Goal: Task Accomplishment & Management: Manage account settings

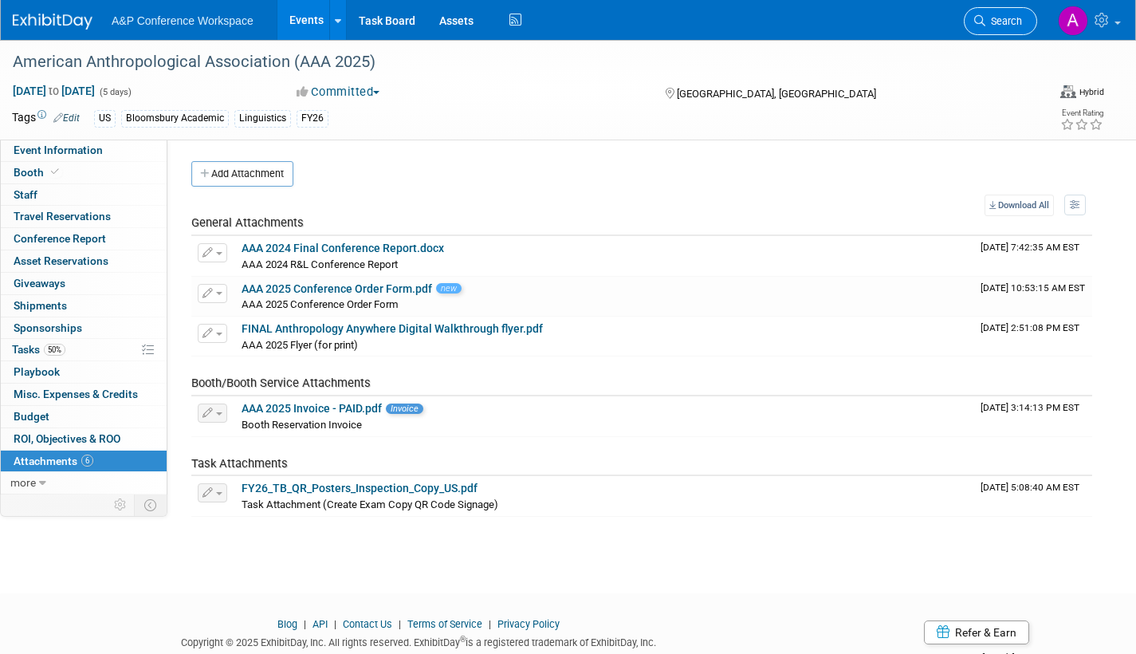
click at [1010, 22] on span "Search" at bounding box center [1003, 21] width 37 height 12
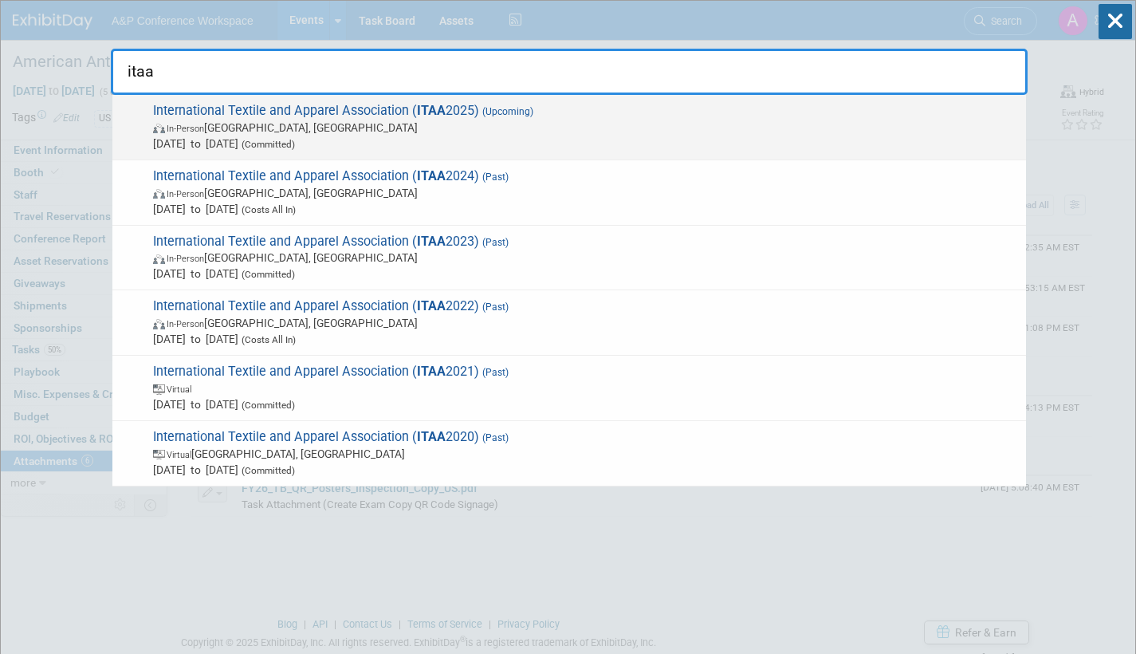
type input "itaa"
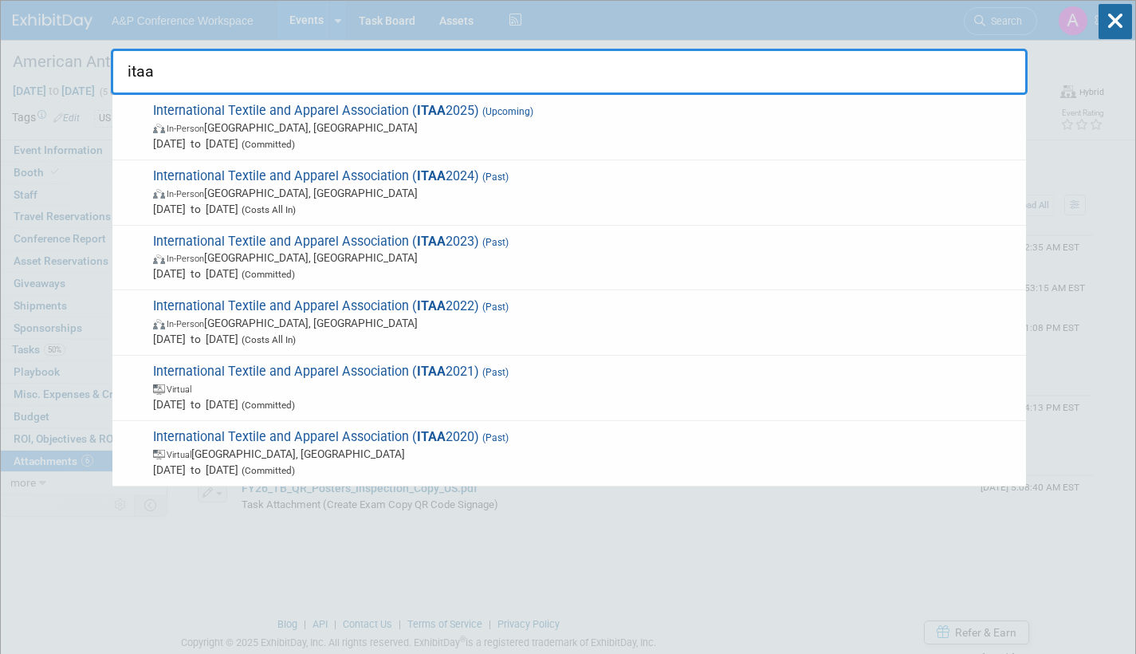
click at [577, 136] on span "Nov 19, 2025 to Nov 22, 2025 (Committed)" at bounding box center [585, 144] width 865 height 16
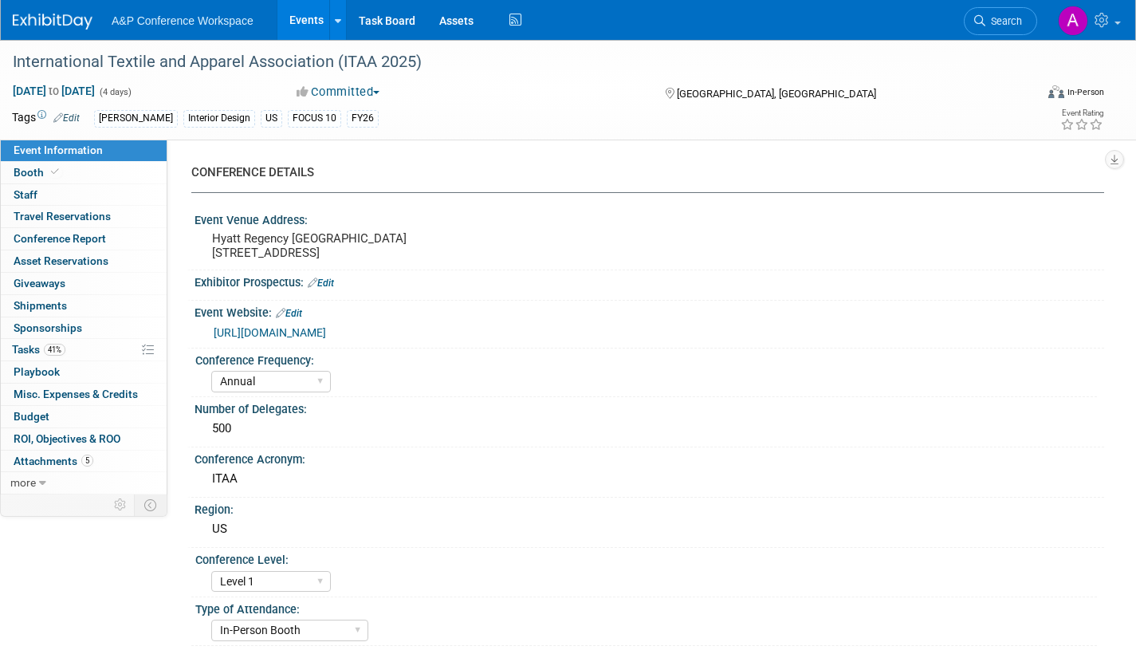
select select "Annual"
select select "Level 1"
select select "In-Person Booth"
select select "Fashion"
select select "[PERSON_NAME] Books"
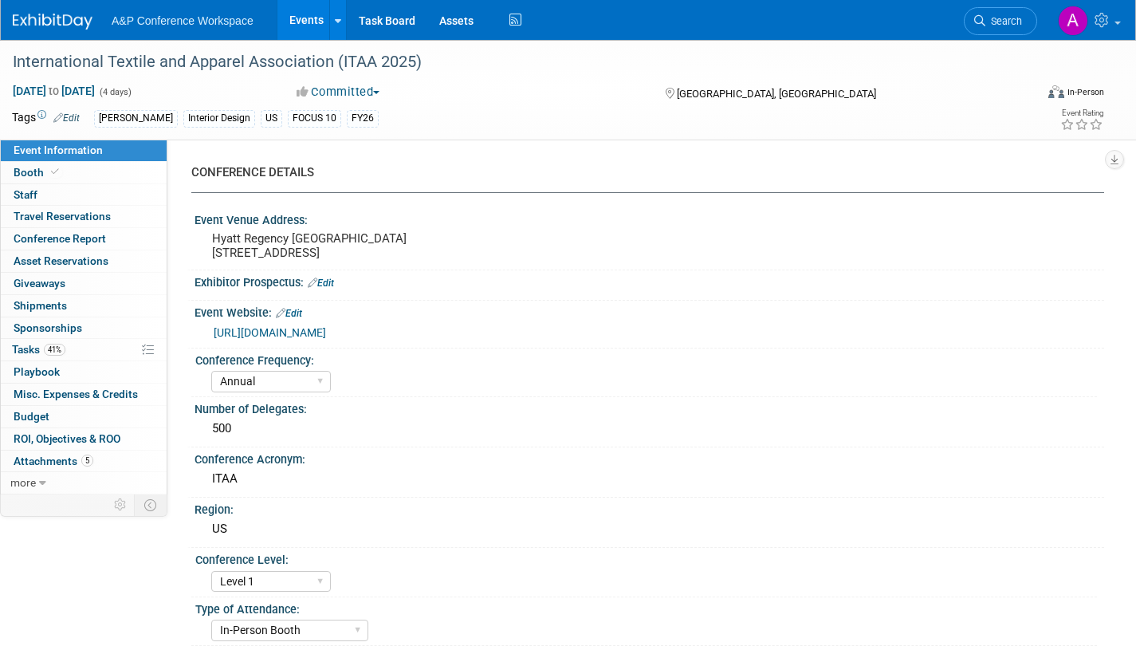
select select "[PERSON_NAME]"
select select "Brand/Subject Presence​"
click at [16, 348] on span "Tasks 41%" at bounding box center [38, 349] width 53 height 13
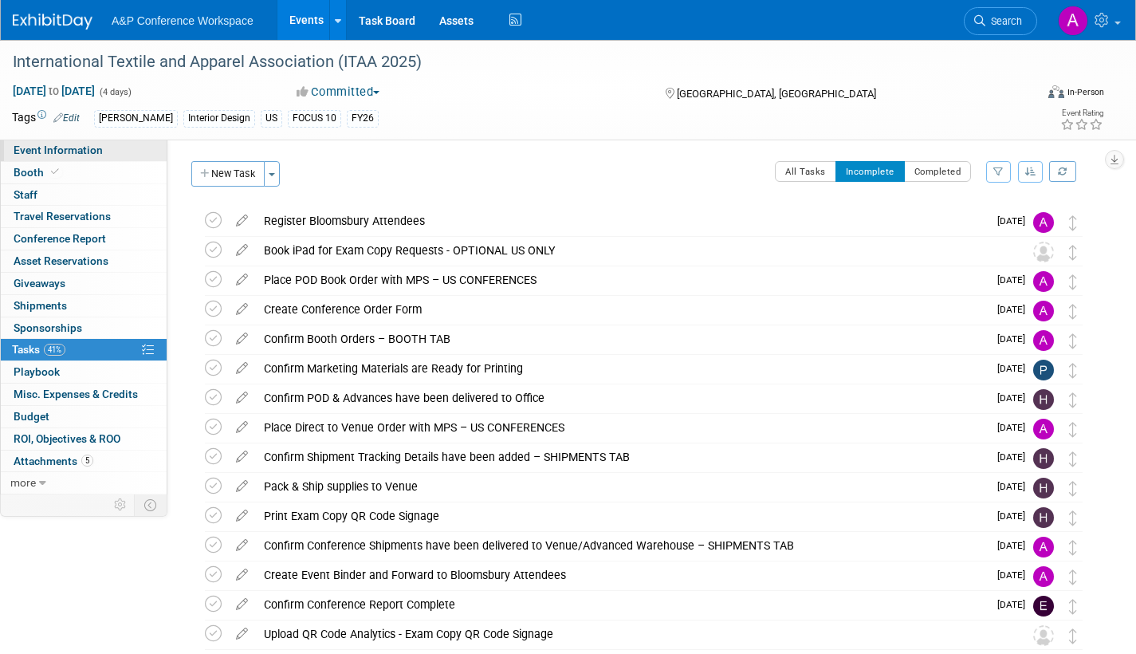
click at [94, 150] on span "Event Information" at bounding box center [58, 150] width 89 height 13
select select "Annual"
select select "Level 1"
select select "In-Person Booth"
select select "Fashion"
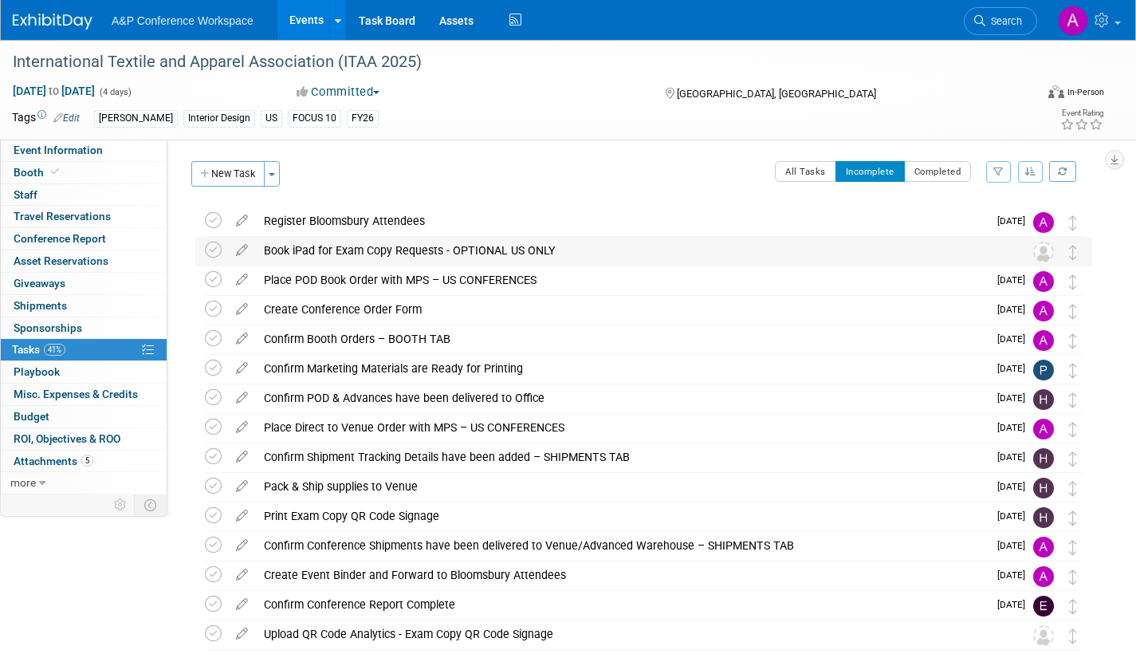
select select "[PERSON_NAME] Books"
select select "[PERSON_NAME]"
select select "Brand/Subject Presence​"
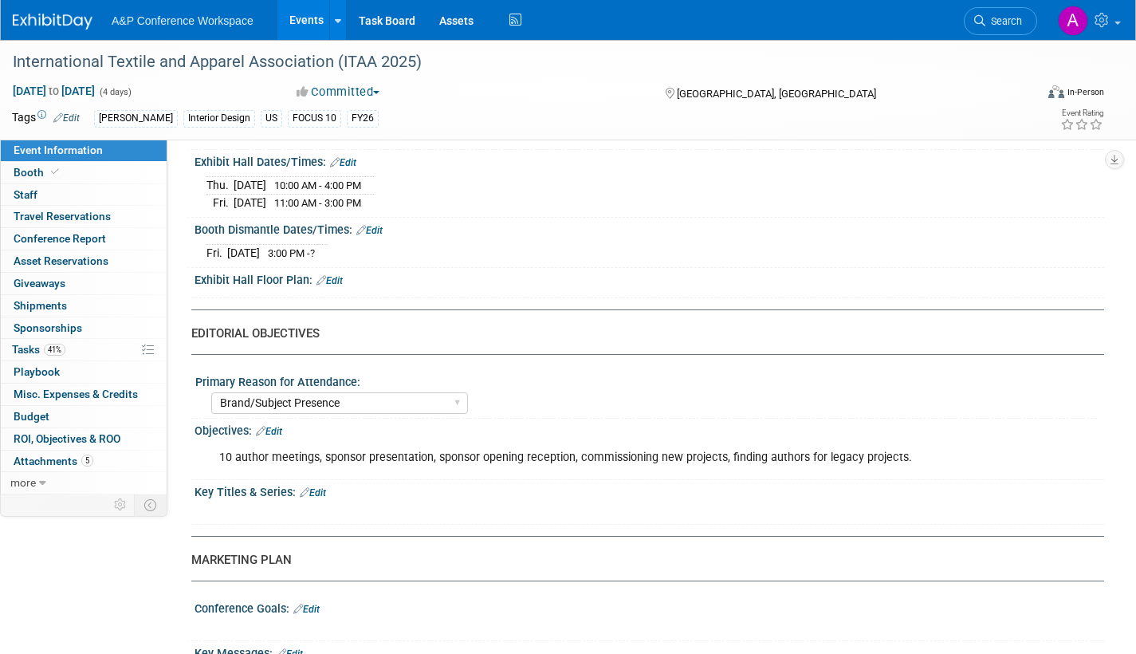
scroll to position [1435, 0]
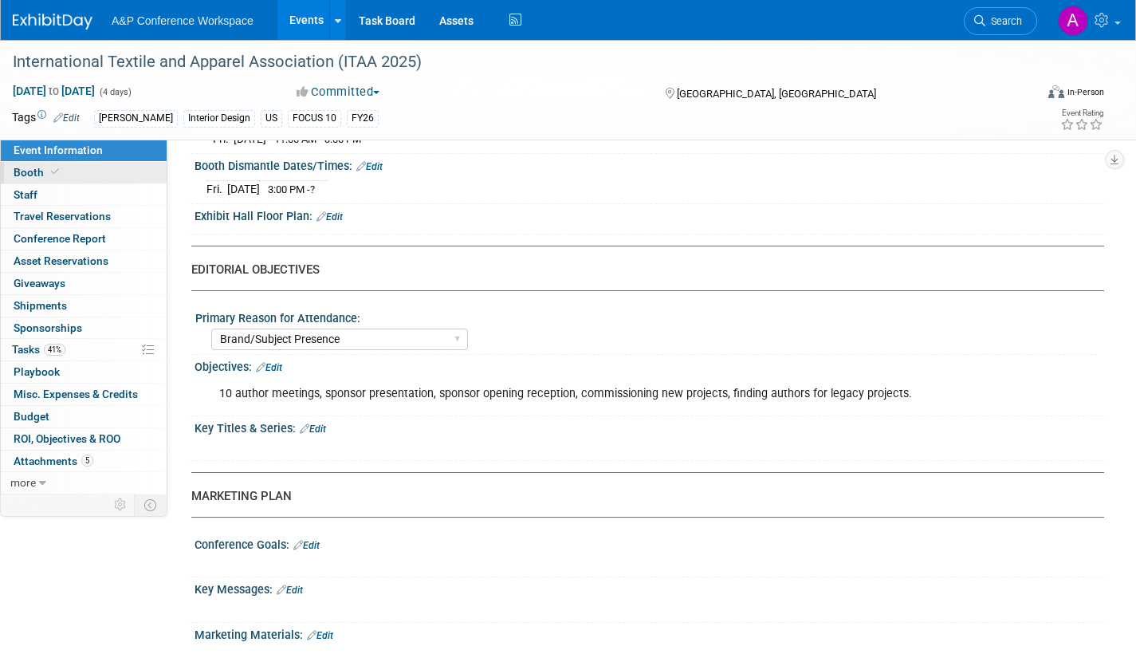
click at [32, 174] on span "Booth" at bounding box center [38, 172] width 49 height 13
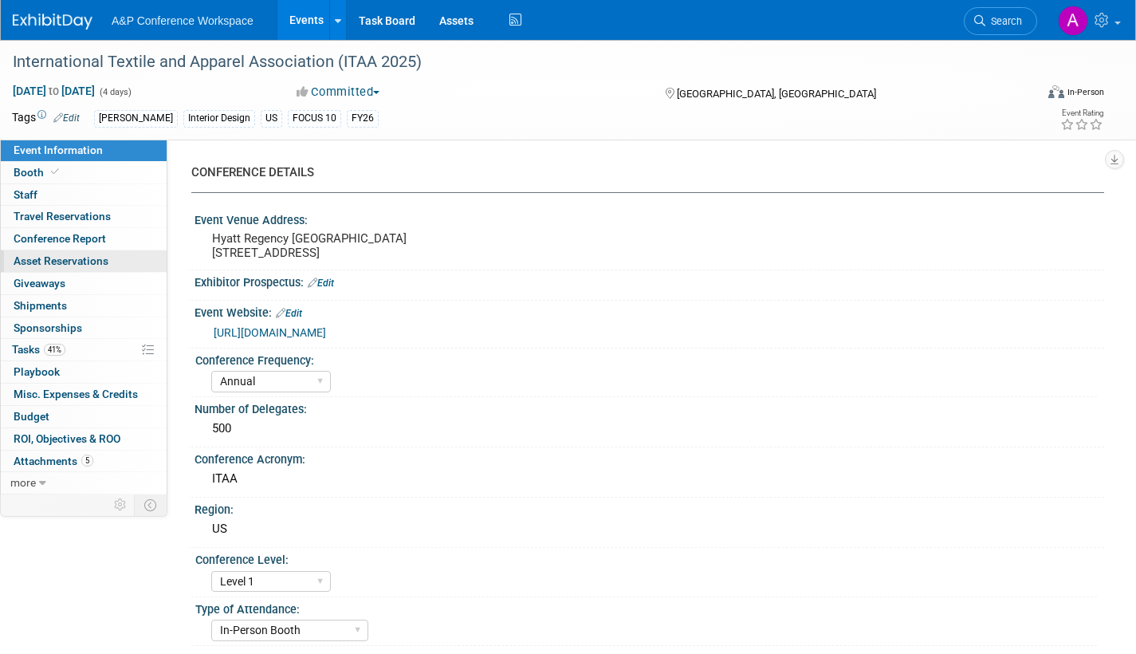
select select "FBAP"
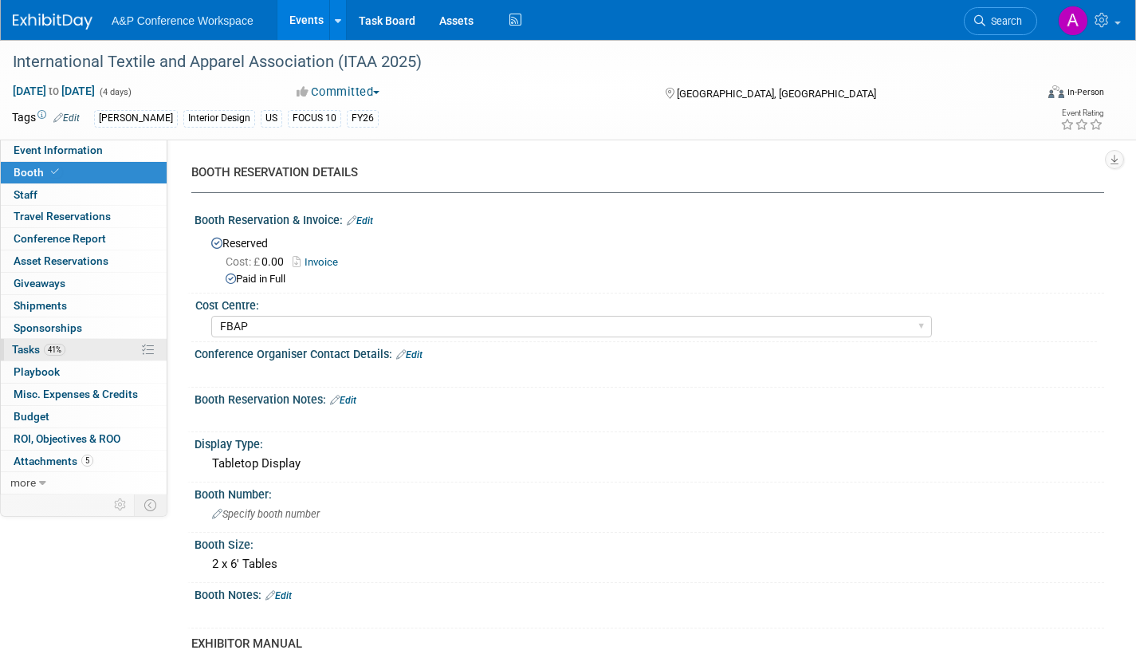
click at [22, 348] on span "Tasks 41%" at bounding box center [38, 349] width 53 height 13
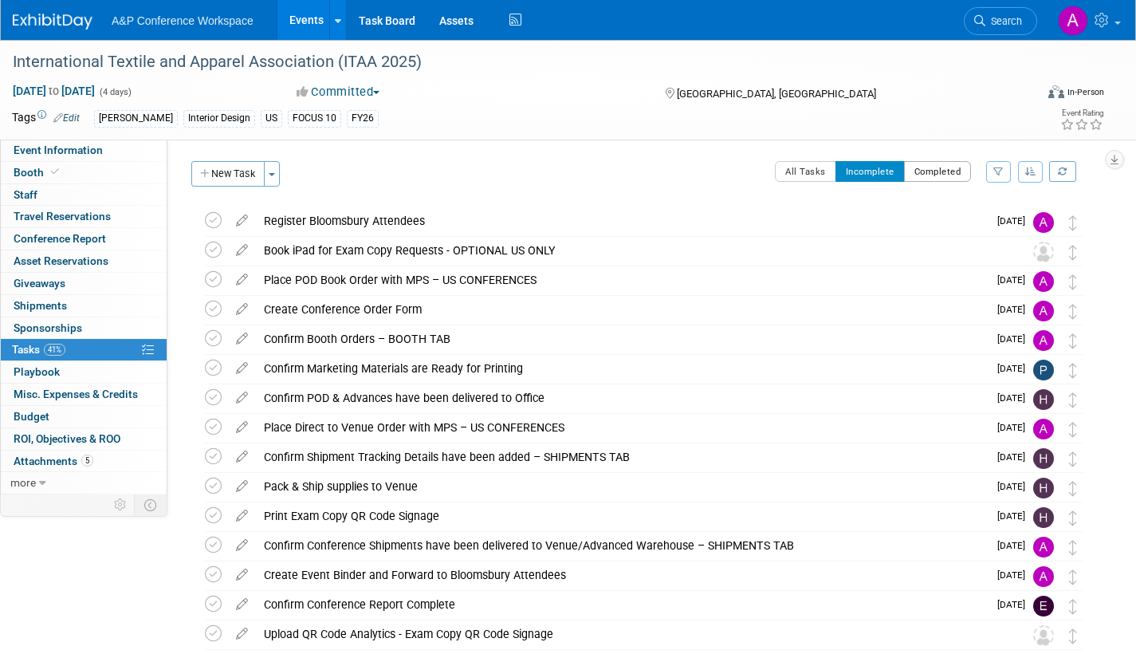
click at [947, 172] on button "Completed" at bounding box center [938, 171] width 68 height 21
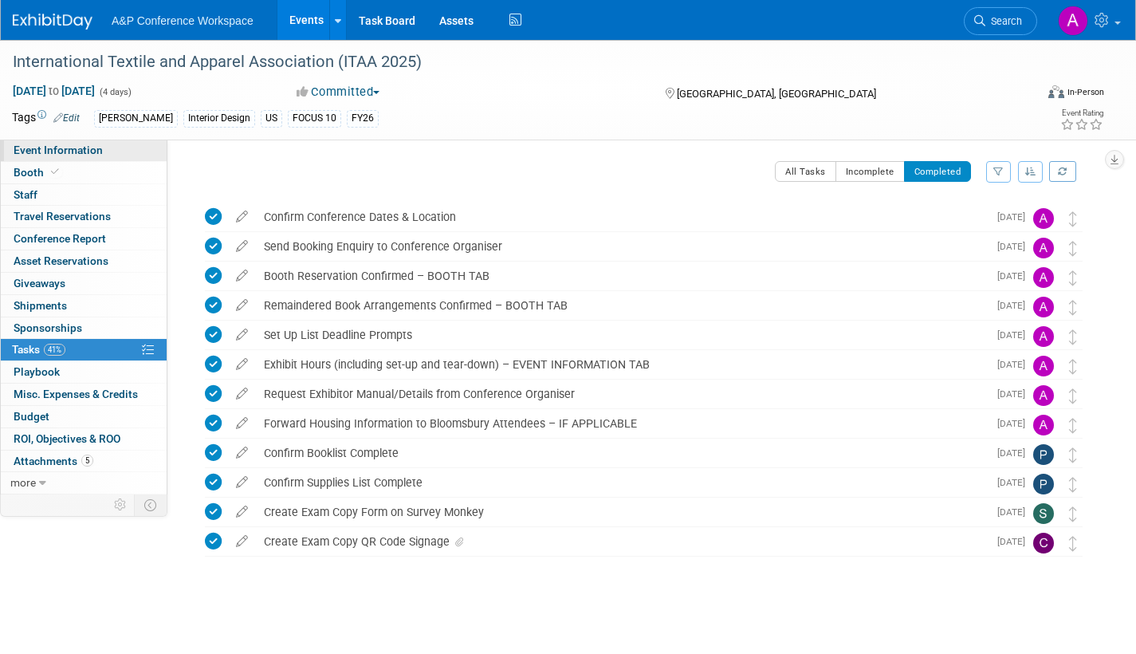
click at [81, 149] on span "Event Information" at bounding box center [58, 150] width 89 height 13
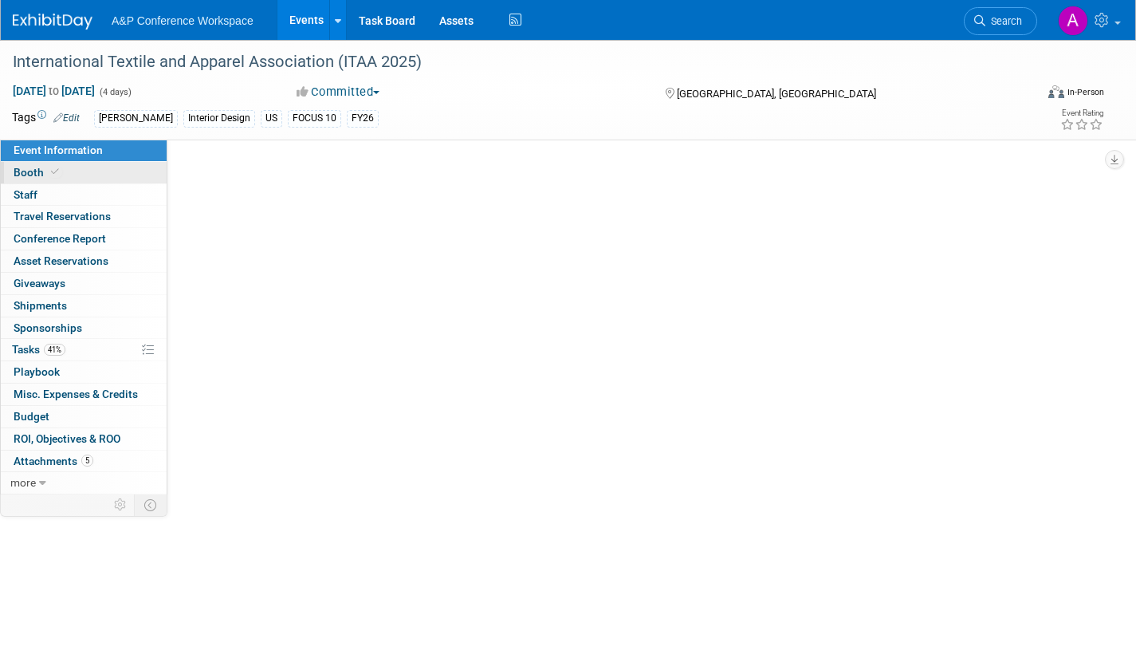
select select "Annual"
select select "Level 1"
select select "In-Person Booth"
select select "Fashion"
select select "[PERSON_NAME] Books"
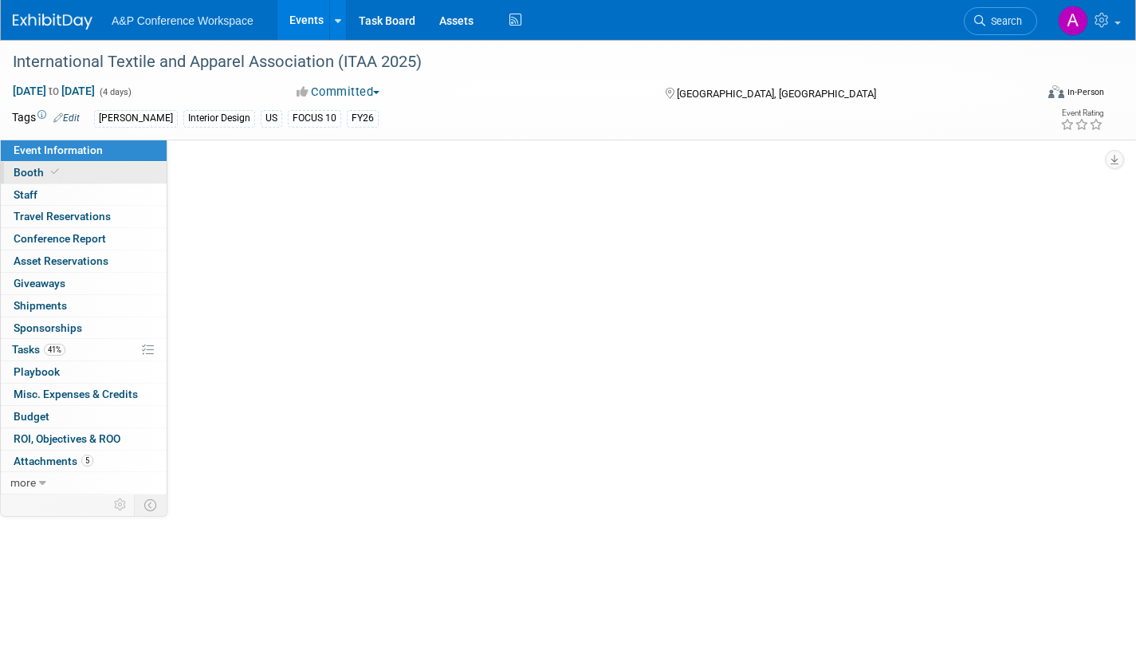
select select "[PERSON_NAME]"
select select "Brand/Subject Presence​"
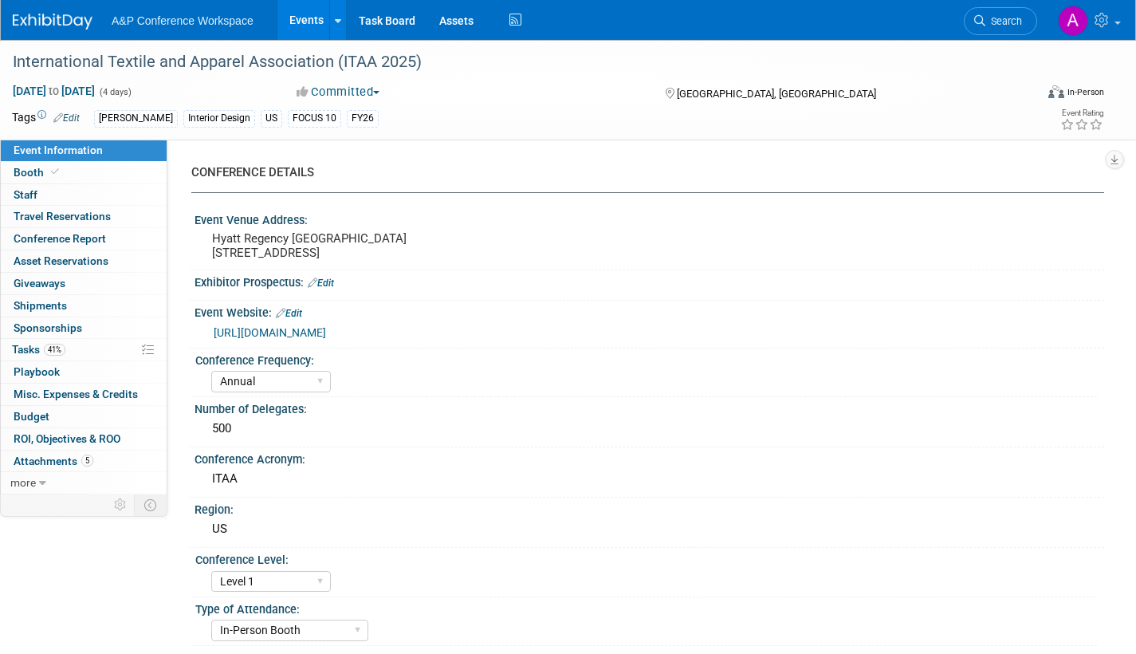
drag, startPoint x: 1013, startPoint y: 24, endPoint x: 1001, endPoint y: 18, distance: 13.2
click at [1013, 24] on span "Search" at bounding box center [1003, 21] width 37 height 12
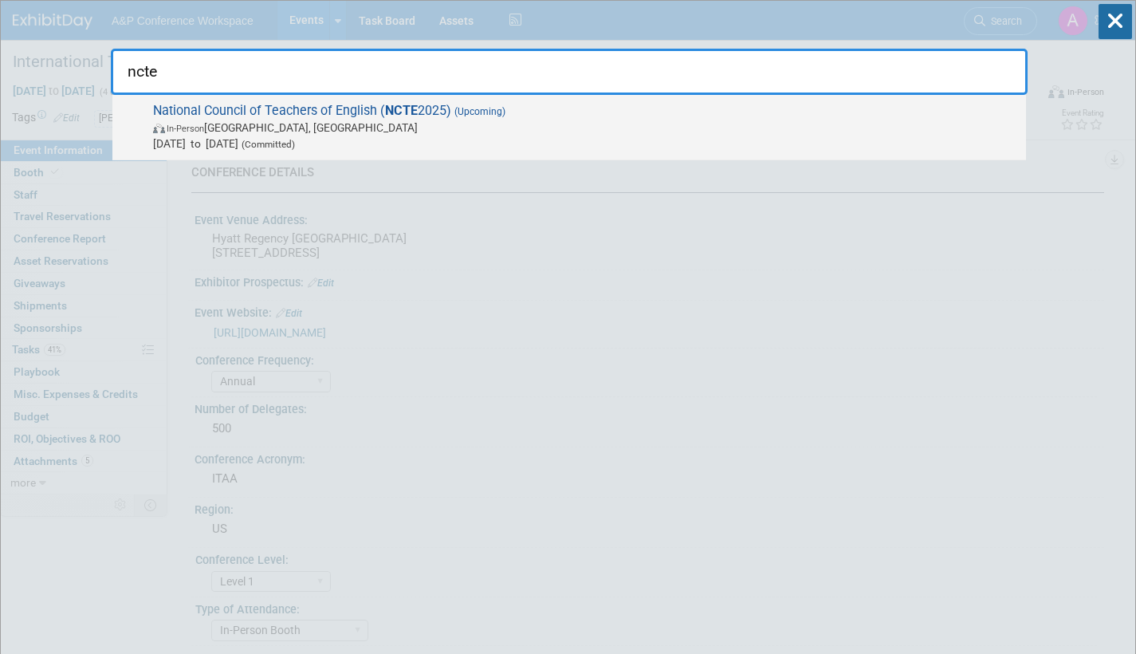
type input "ncte"
click at [536, 134] on span "In-Person Denver, CO" at bounding box center [585, 128] width 865 height 16
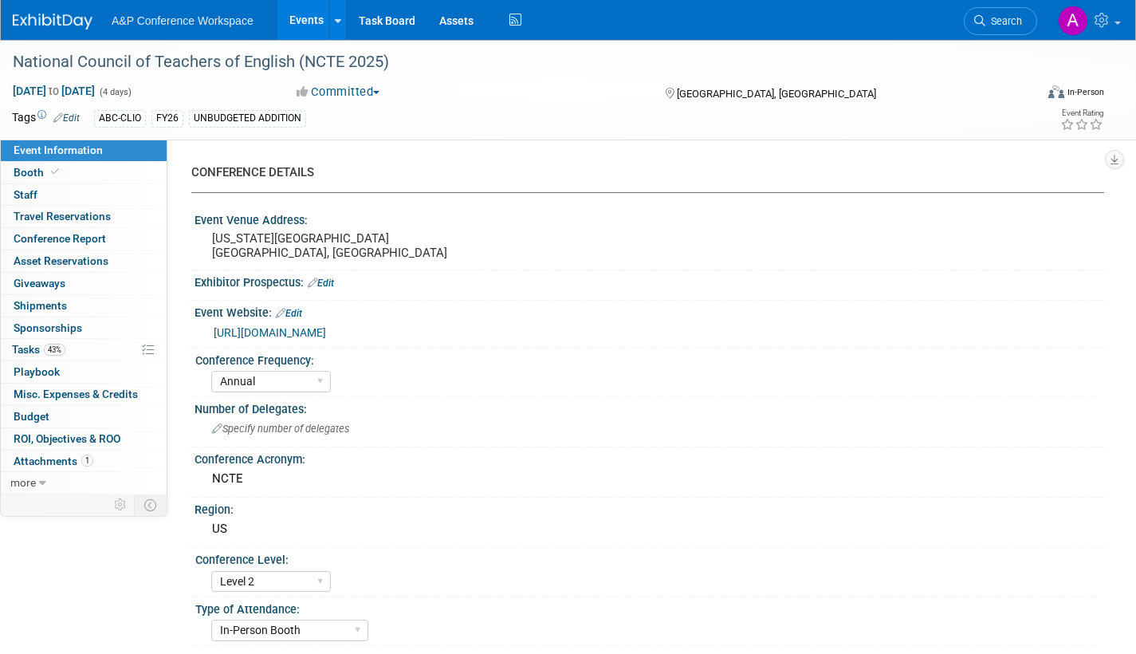
select select "Annual"
select select "Level 2"
select select "In-Person Booth"
select select "Schools"
select select "Bloomsbury Digital Resources"
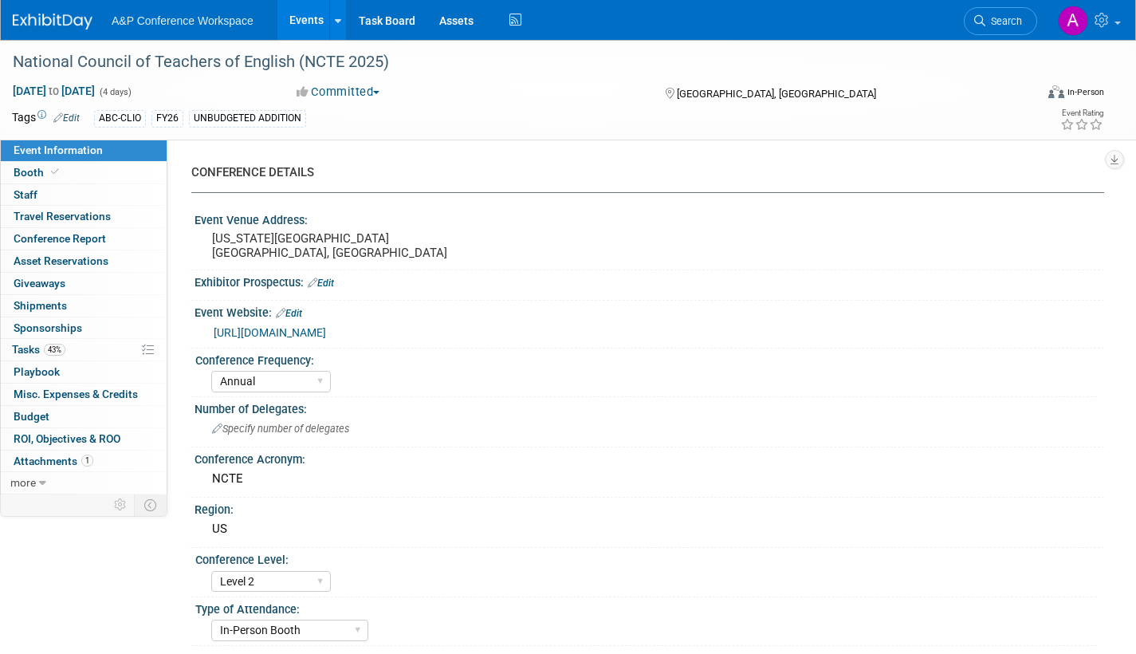
select select "[PERSON_NAME]"
select select "Brand/Subject Presence​"
click at [26, 354] on span "Tasks 43%" at bounding box center [38, 349] width 53 height 13
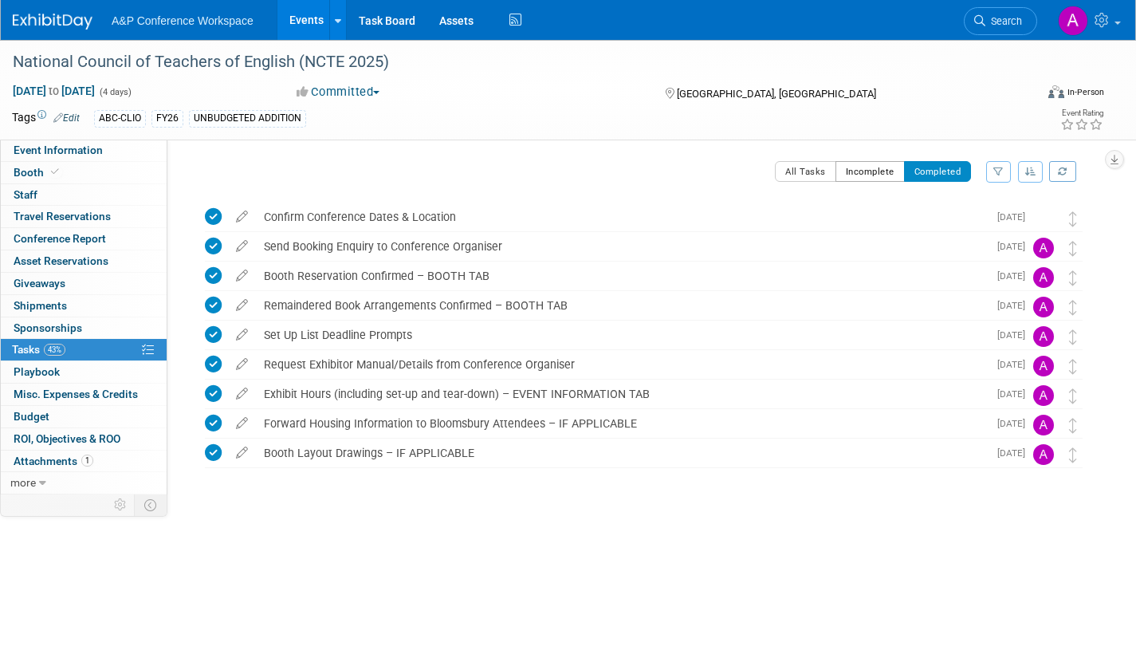
click at [887, 177] on button "Incomplete" at bounding box center [870, 171] width 69 height 21
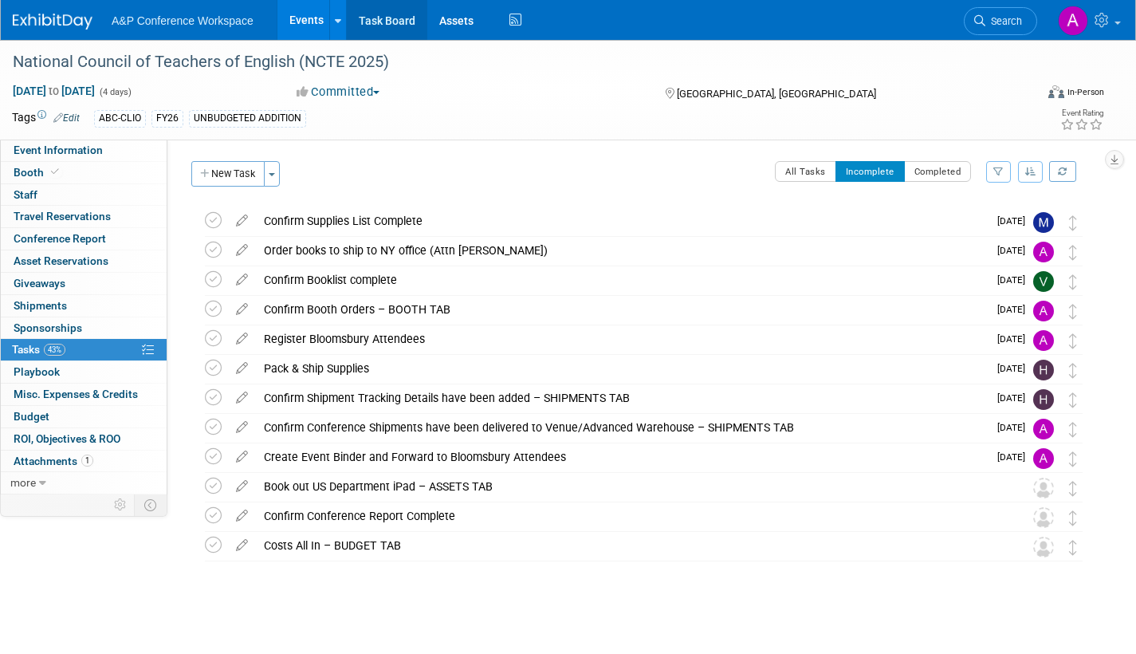
click at [403, 20] on link "Task Board" at bounding box center [387, 20] width 81 height 40
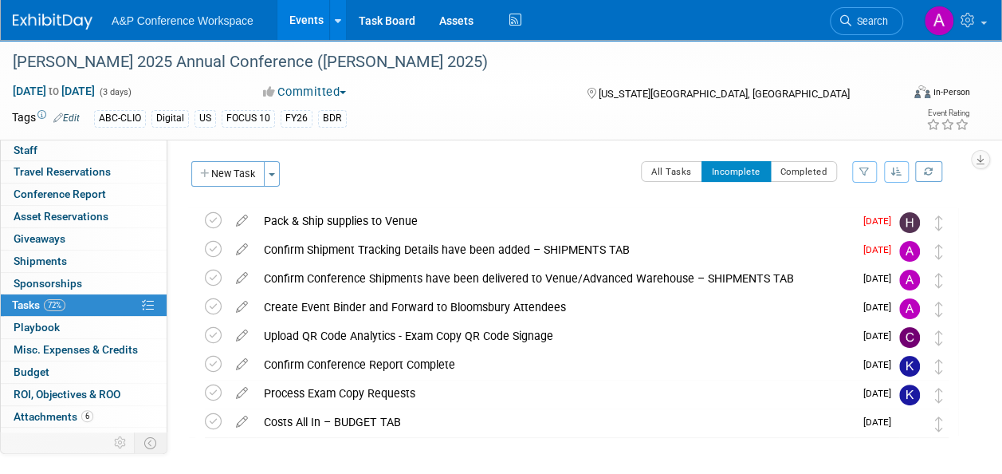
scroll to position [57, 0]
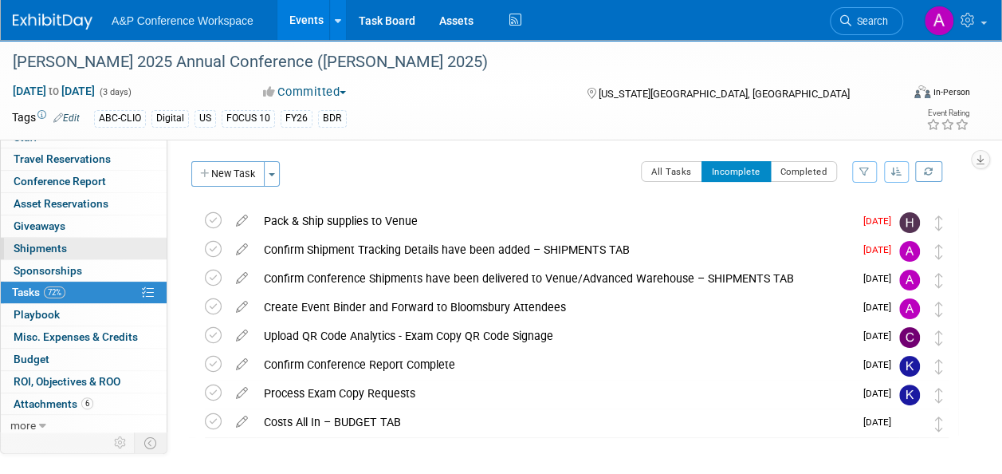
click at [55, 247] on span "Shipments 0" at bounding box center [40, 248] width 53 height 13
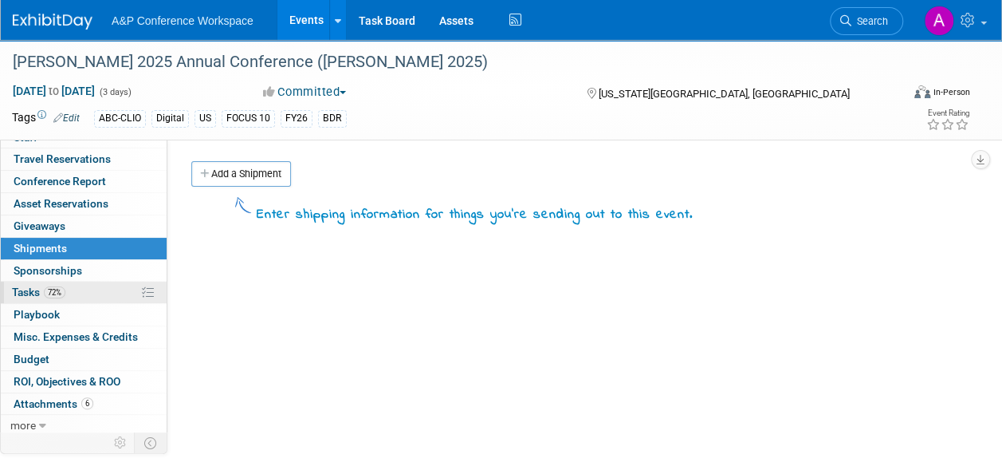
click at [23, 292] on span "Tasks 72%" at bounding box center [38, 291] width 53 height 13
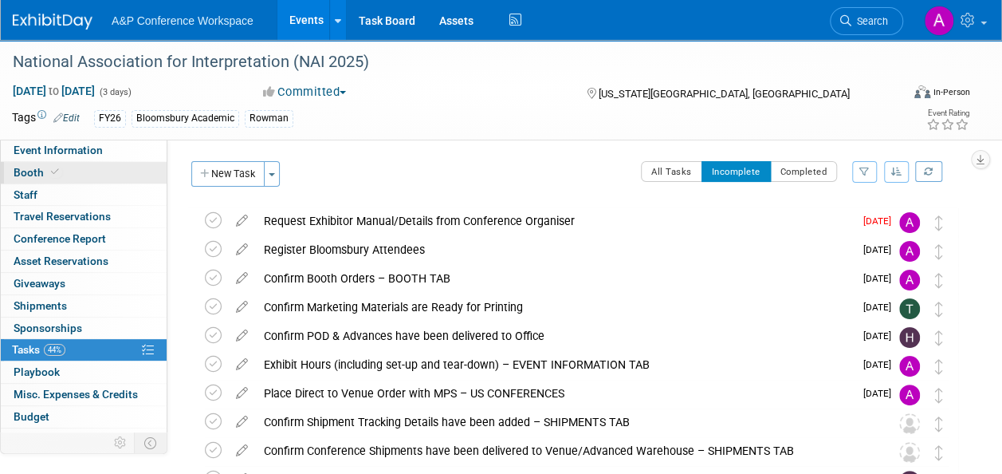
click at [29, 172] on span "Booth" at bounding box center [38, 172] width 49 height 13
select select "RLKP"
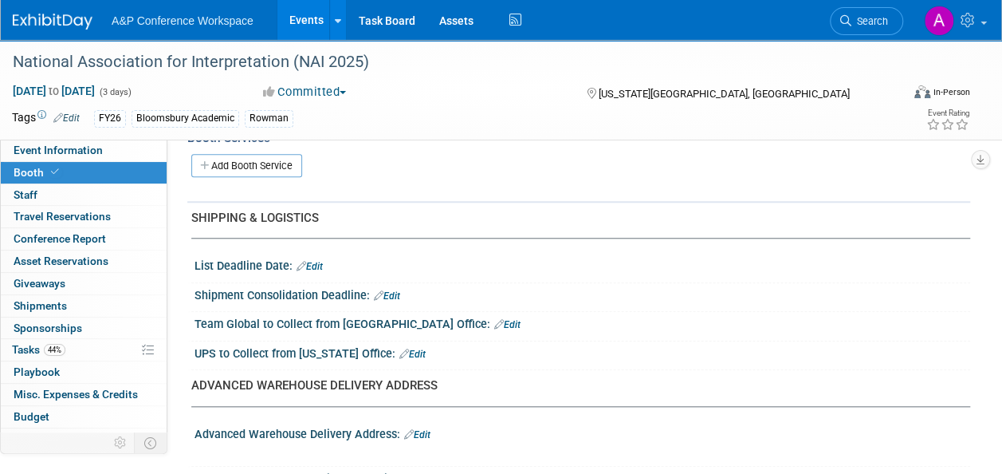
scroll to position [370, 0]
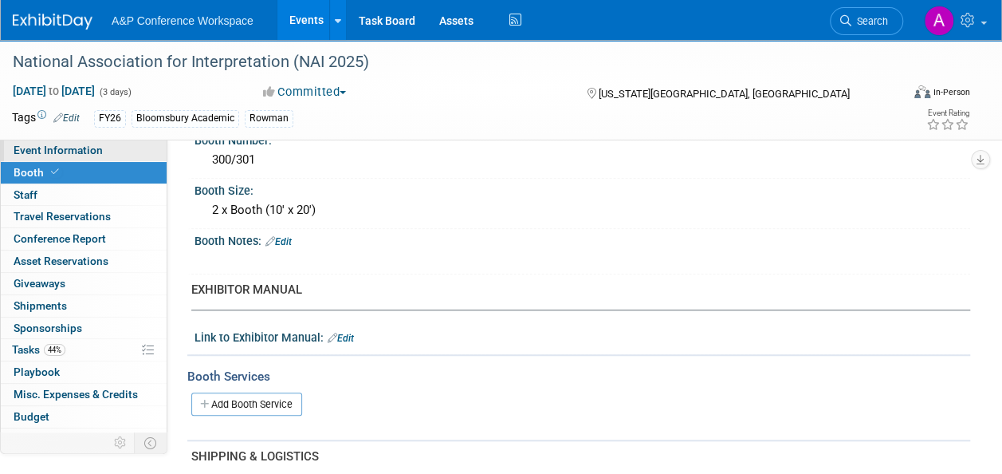
click at [108, 151] on link "Event Information" at bounding box center [84, 151] width 166 height 22
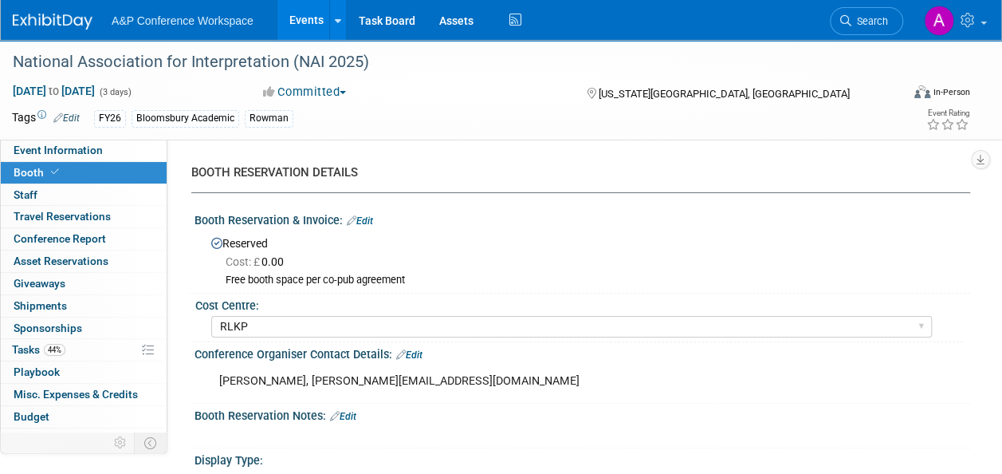
select select "Annual"
select select "Level 2"
select select "In-Person Booth"
select select "Interpretation"
select select "Bloomsbury Academic"
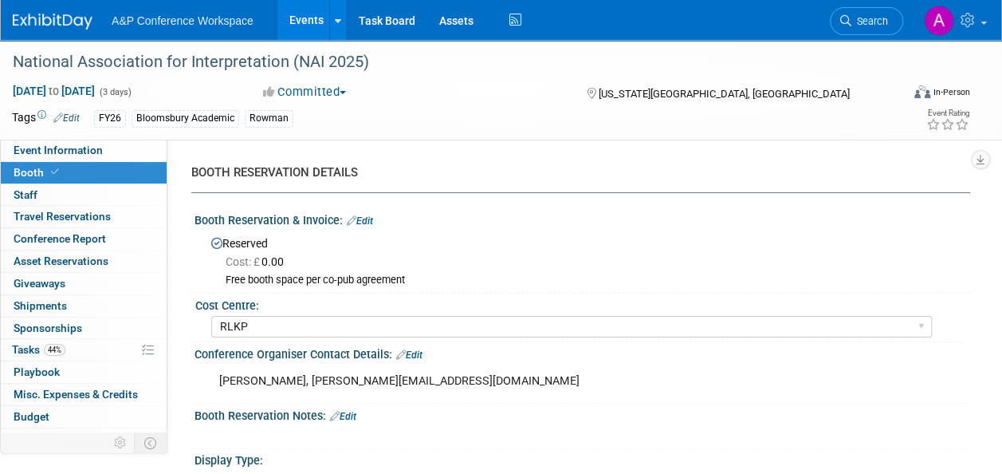
select select "[PERSON_NAME]"
select select "Brand/Subject Presence​"
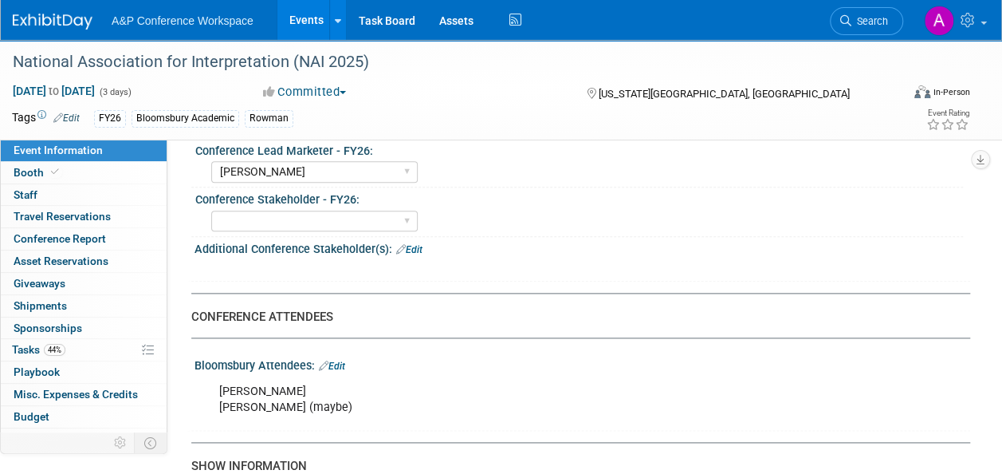
scroll to position [877, 0]
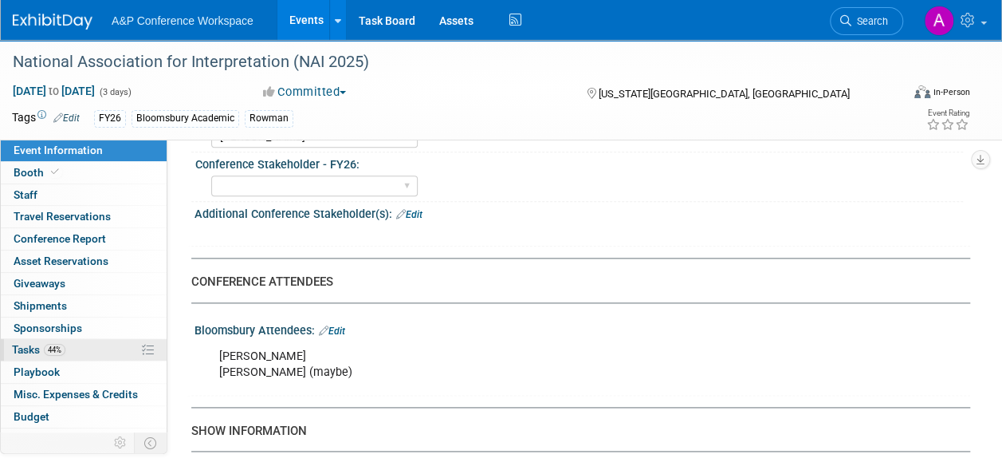
click at [16, 348] on span "Tasks 44%" at bounding box center [38, 349] width 53 height 13
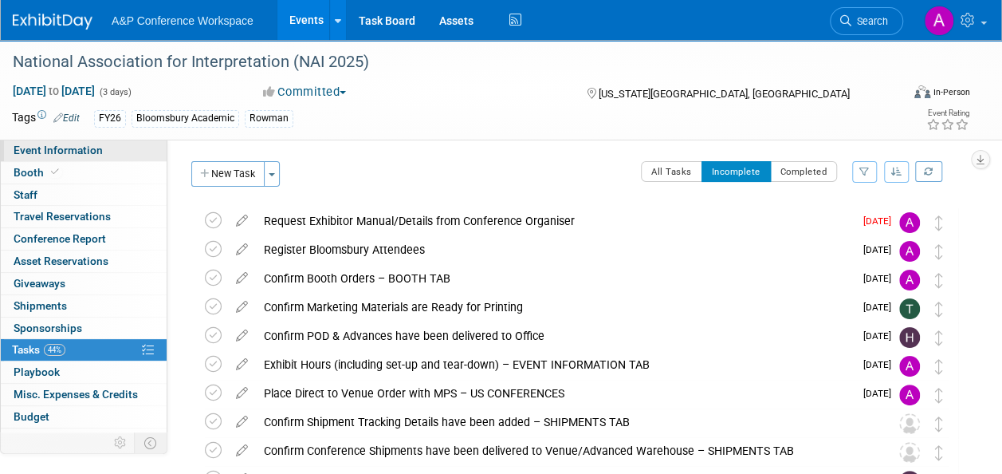
click at [93, 151] on span "Event Information" at bounding box center [58, 150] width 89 height 13
select select "Annual"
select select "Level 2"
select select "In-Person Booth"
select select "Interpretation"
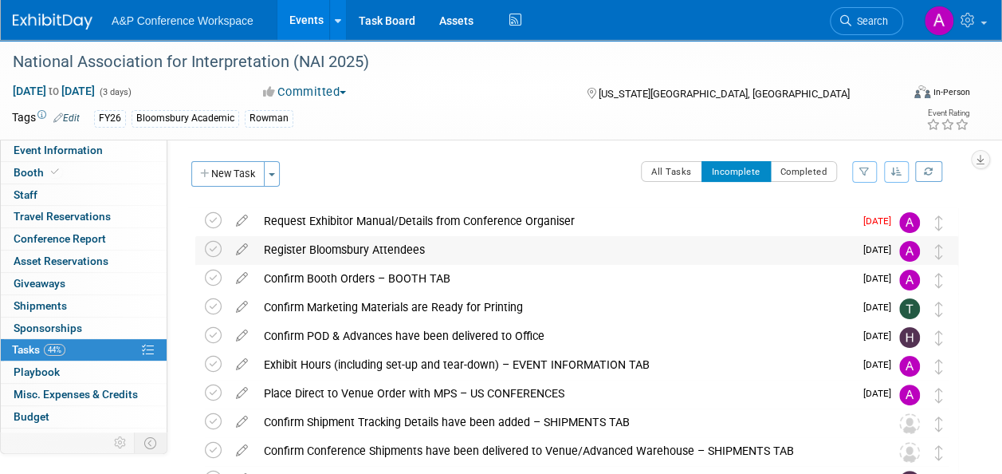
select select "Bloomsbury Academic"
select select "[PERSON_NAME]"
select select "Brand/Subject Presence​"
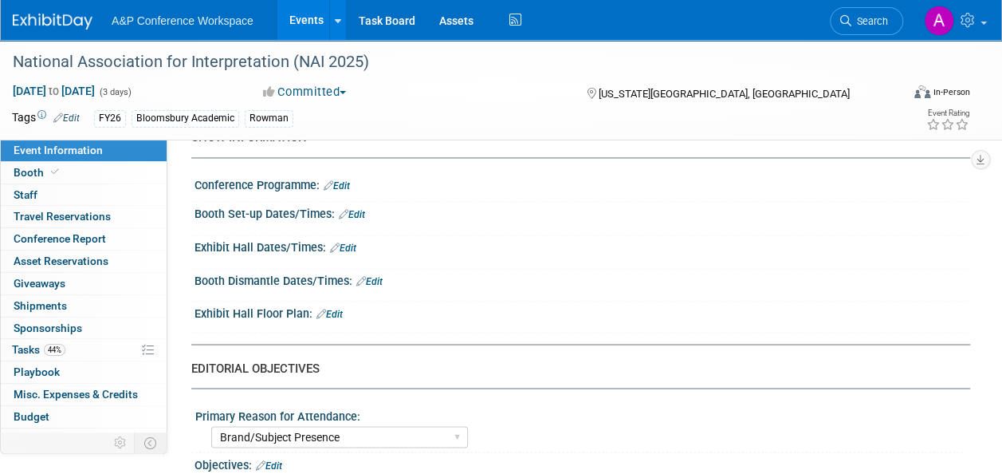
scroll to position [1196, 0]
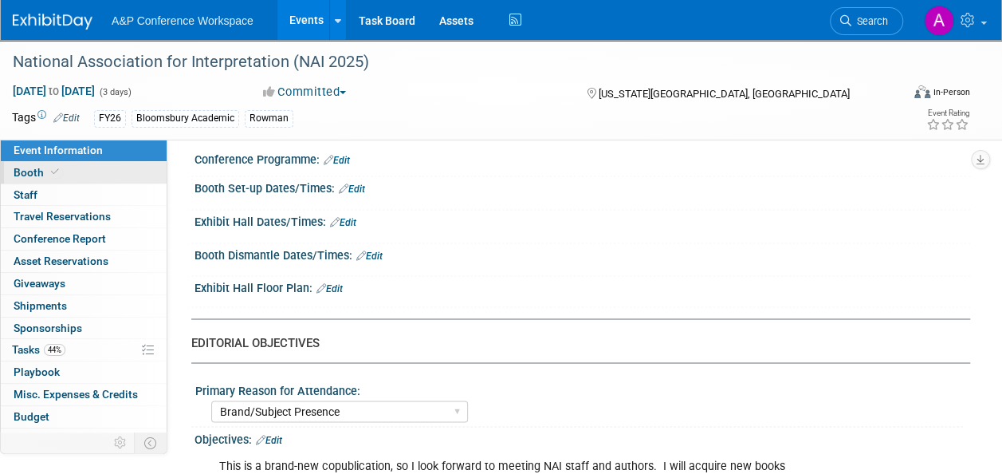
click at [39, 171] on span "Booth" at bounding box center [38, 172] width 49 height 13
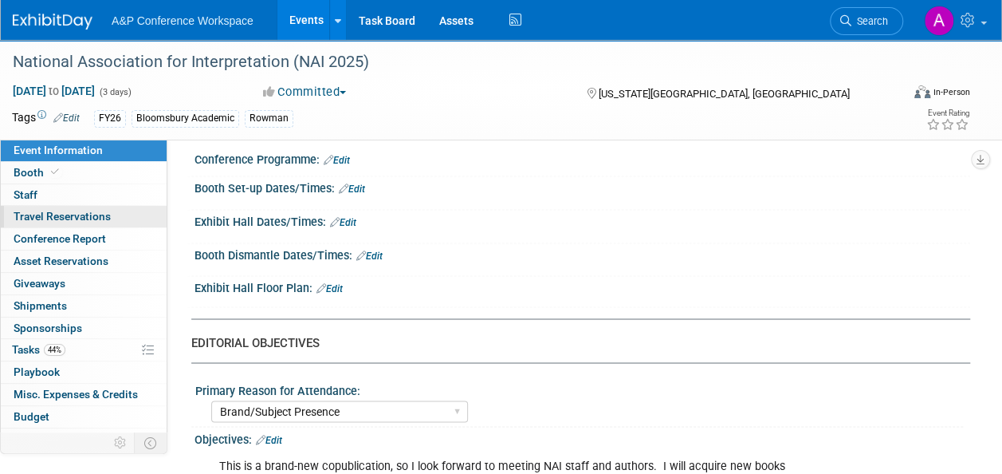
scroll to position [0, 0]
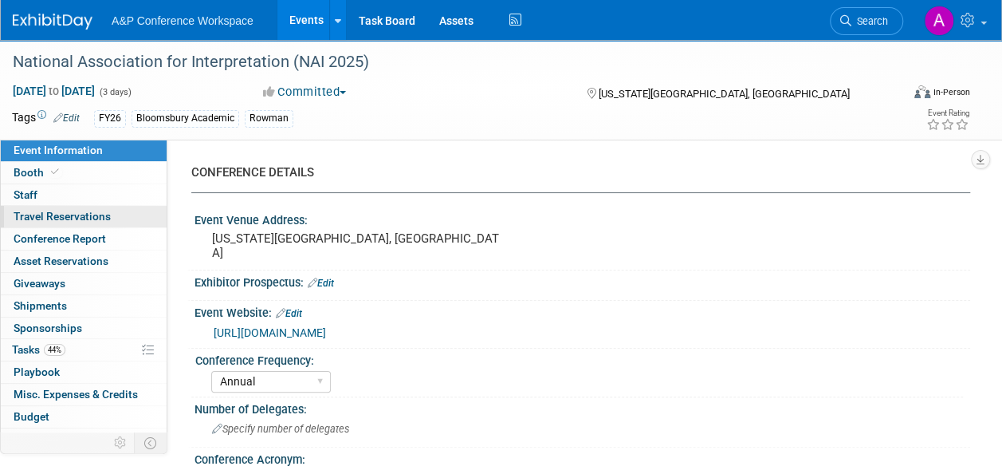
select select "RLKP"
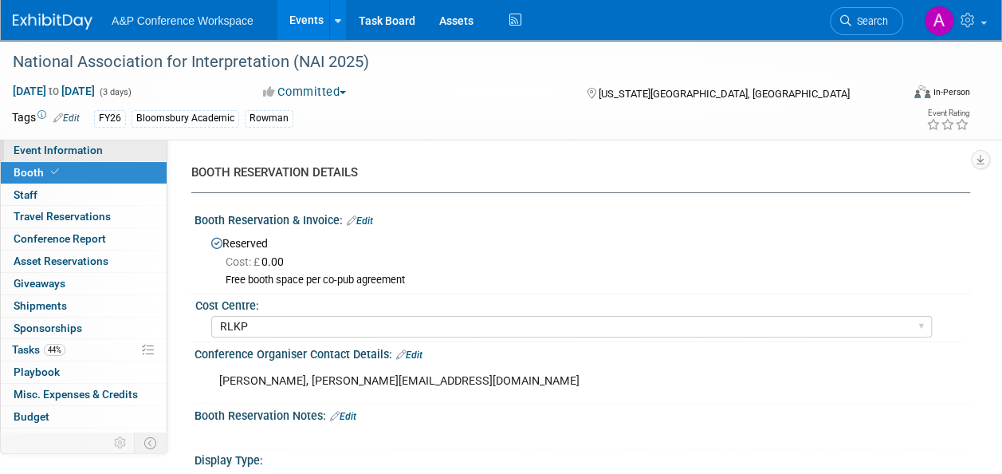
click at [73, 148] on span "Event Information" at bounding box center [58, 150] width 89 height 13
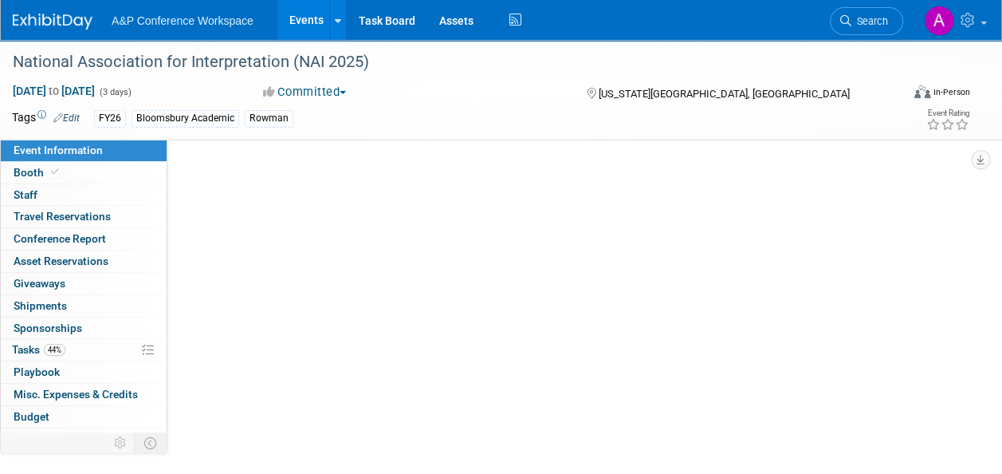
scroll to position [49, 0]
select select "Annual"
select select "Level 2"
select select "In-Person Booth"
select select "Interpretation"
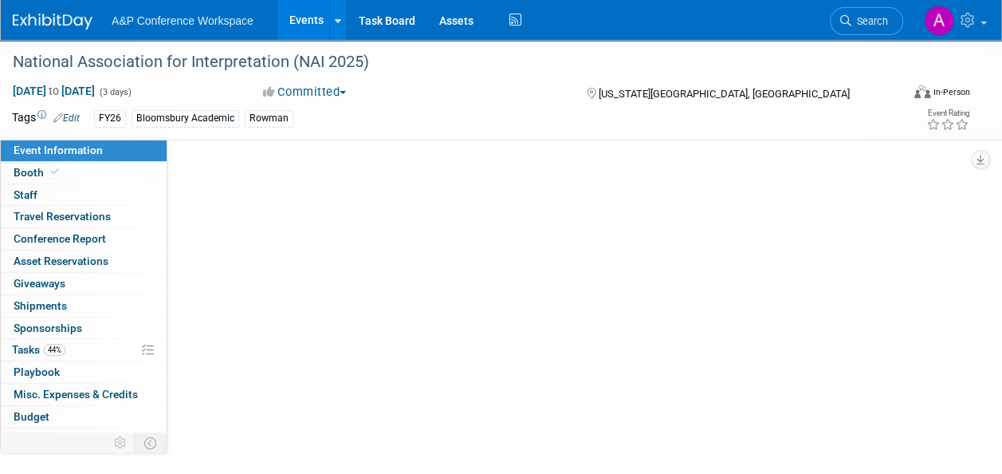
select select "Bloomsbury Academic"
select select "[PERSON_NAME]"
select select "Brand/Subject Presence​"
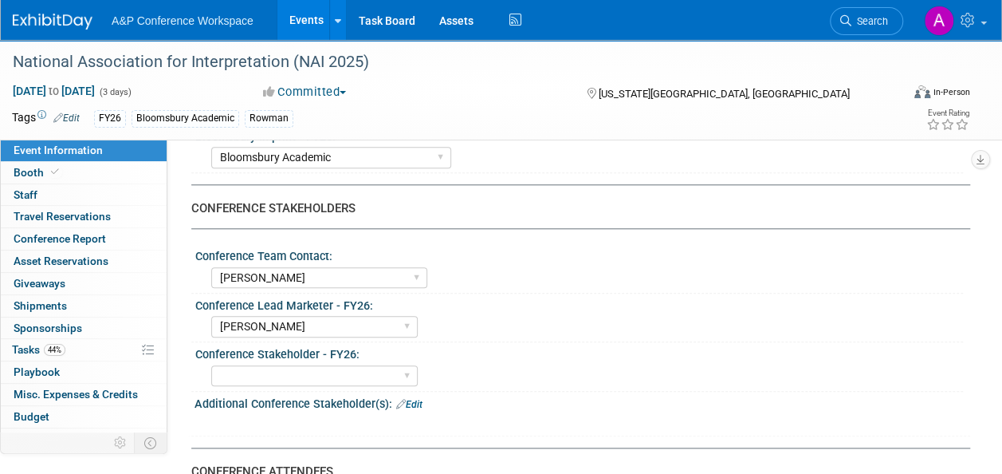
scroll to position [846, 0]
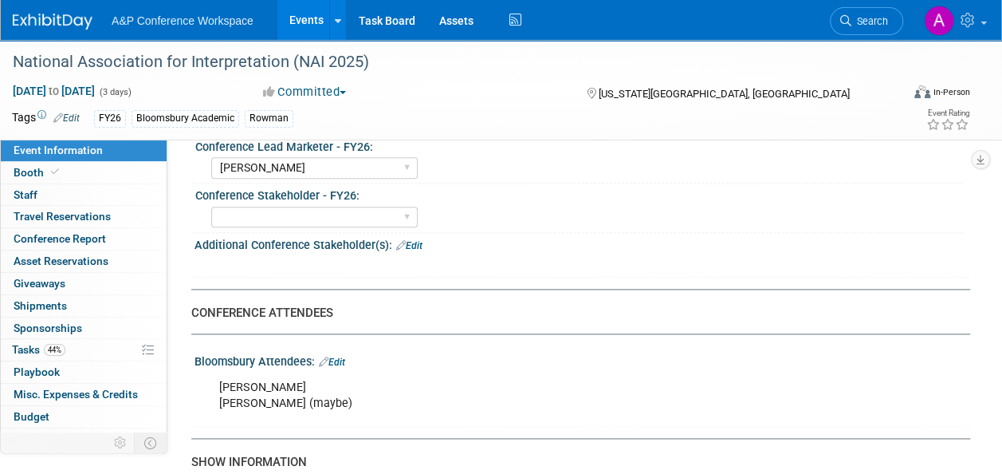
click at [340, 356] on link "Edit" at bounding box center [332, 361] width 26 height 11
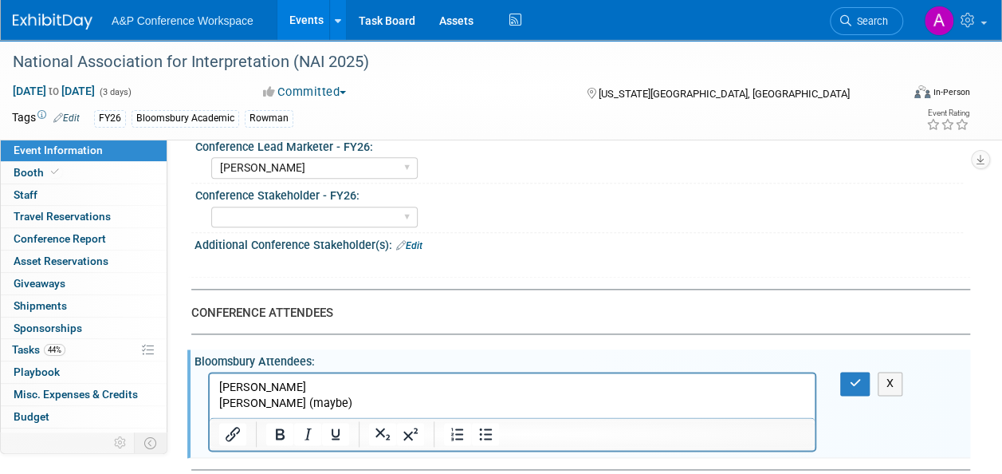
scroll to position [0, 0]
drag, startPoint x: 328, startPoint y: 399, endPoint x: 180, endPoint y: 373, distance: 149.8
click at [210, 373] on html "[PERSON_NAME] [PERSON_NAME] (maybe)" at bounding box center [512, 392] width 605 height 38
copy p "[PERSON_NAME] [PERSON_NAME] (maybe)"
click at [858, 382] on icon "button" at bounding box center [855, 382] width 12 height 11
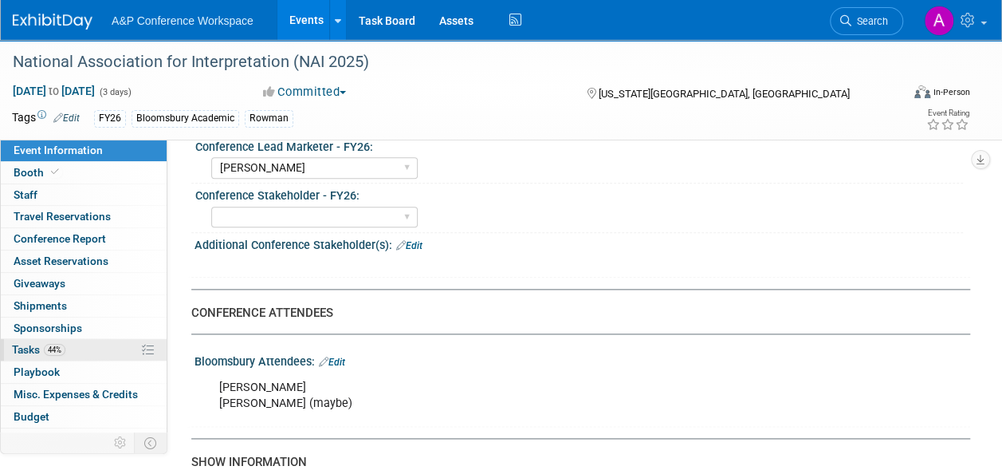
click at [29, 344] on span "Tasks 44%" at bounding box center [38, 349] width 53 height 13
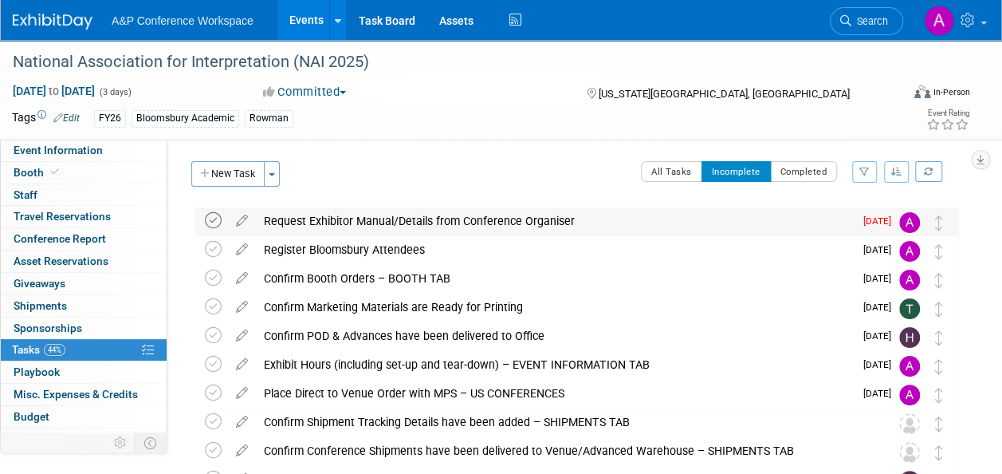
click at [209, 219] on icon at bounding box center [213, 220] width 17 height 17
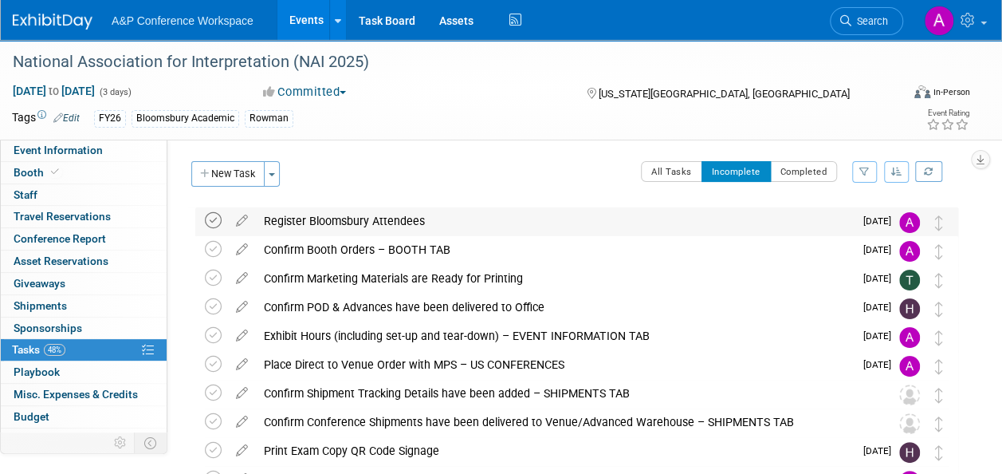
click at [213, 222] on icon at bounding box center [213, 220] width 17 height 17
